Goal: Transaction & Acquisition: Purchase product/service

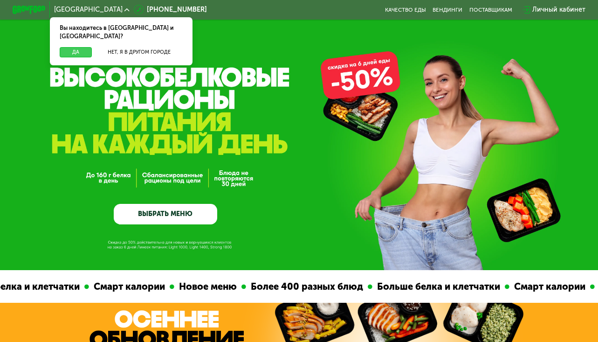
click at [79, 47] on button "Да" at bounding box center [76, 52] width 32 height 10
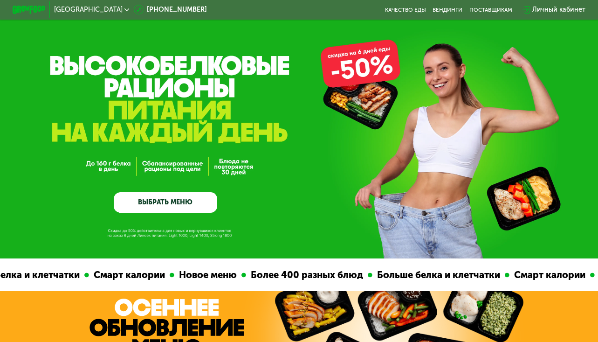
scroll to position [15, 0]
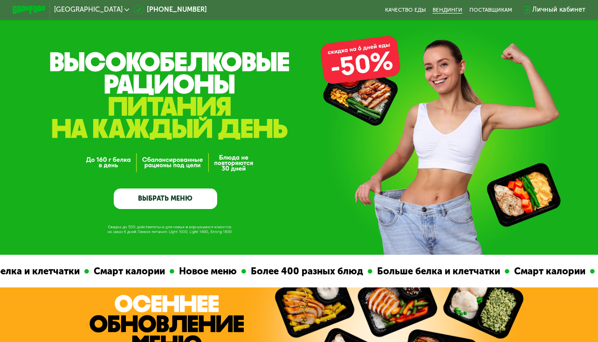
click at [456, 9] on link "Вендинги" at bounding box center [448, 10] width 30 height 7
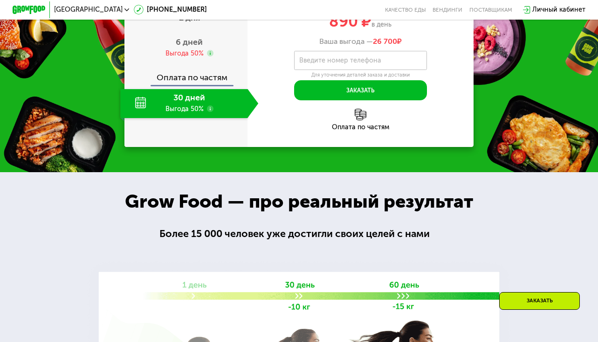
scroll to position [1027, 0]
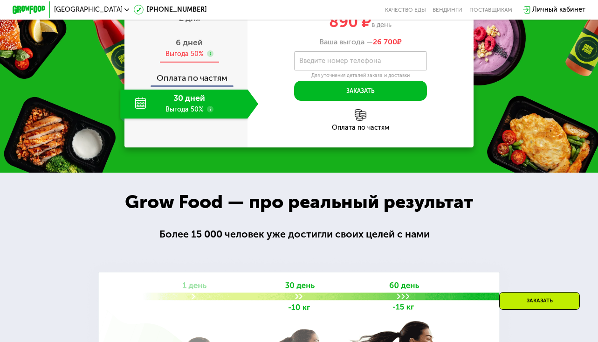
click at [192, 48] on span "6 дней" at bounding box center [189, 42] width 27 height 10
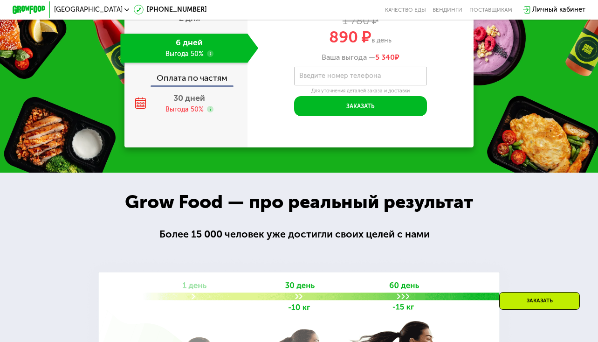
click at [194, 23] on span "2 дня" at bounding box center [189, 18] width 21 height 10
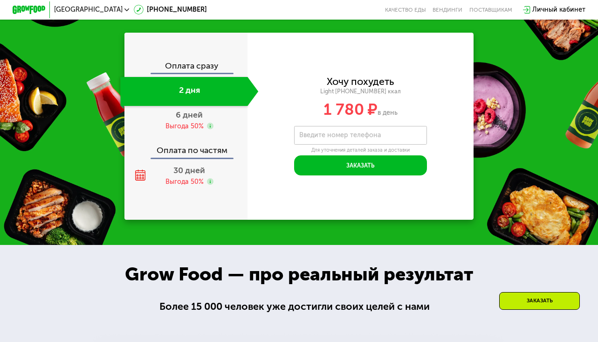
click at [190, 123] on div "Выгода 50%" at bounding box center [185, 126] width 38 height 9
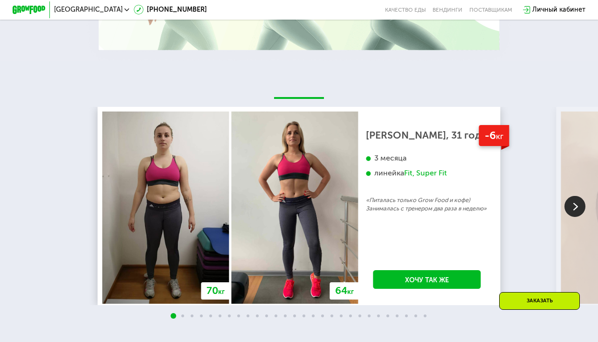
scroll to position [1522, 0]
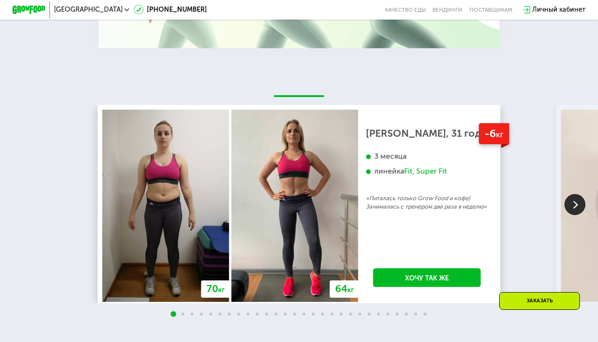
click at [569, 209] on img at bounding box center [575, 204] width 21 height 21
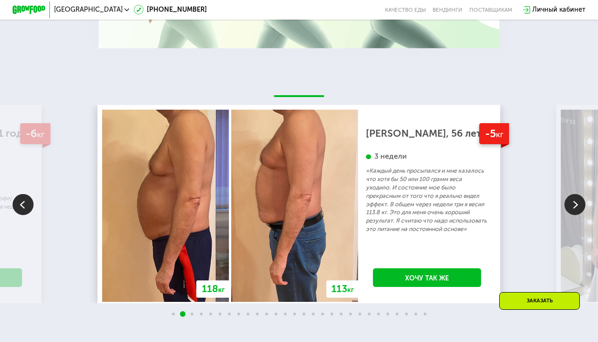
click at [573, 202] on img at bounding box center [575, 204] width 21 height 21
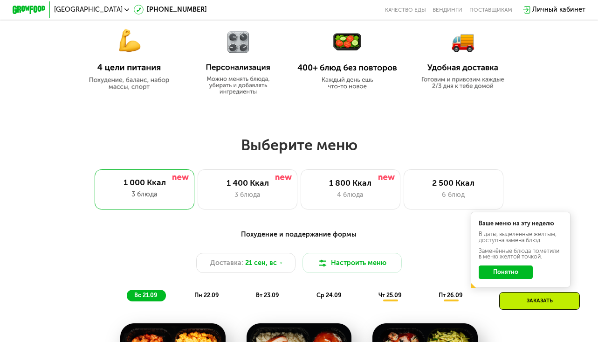
scroll to position [438, 0]
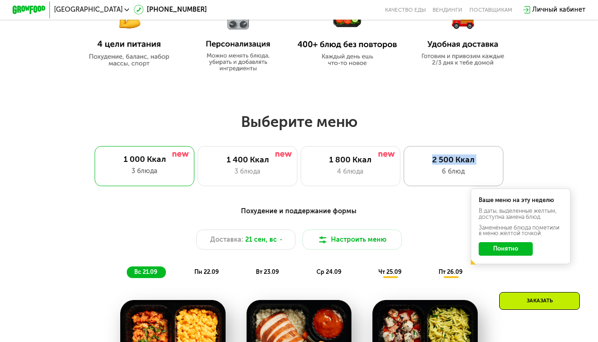
click at [433, 164] on div "2 500 Ккал 6 блюд" at bounding box center [454, 166] width 100 height 40
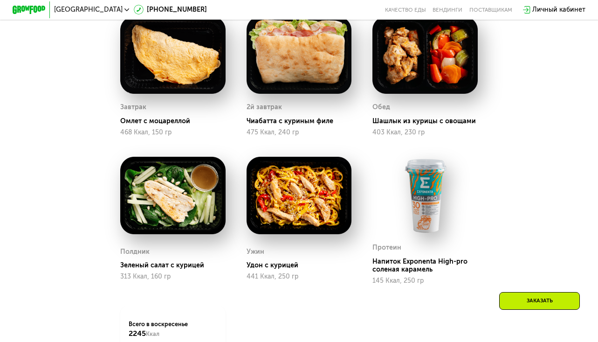
scroll to position [722, 0]
